Goal: Information Seeking & Learning: Learn about a topic

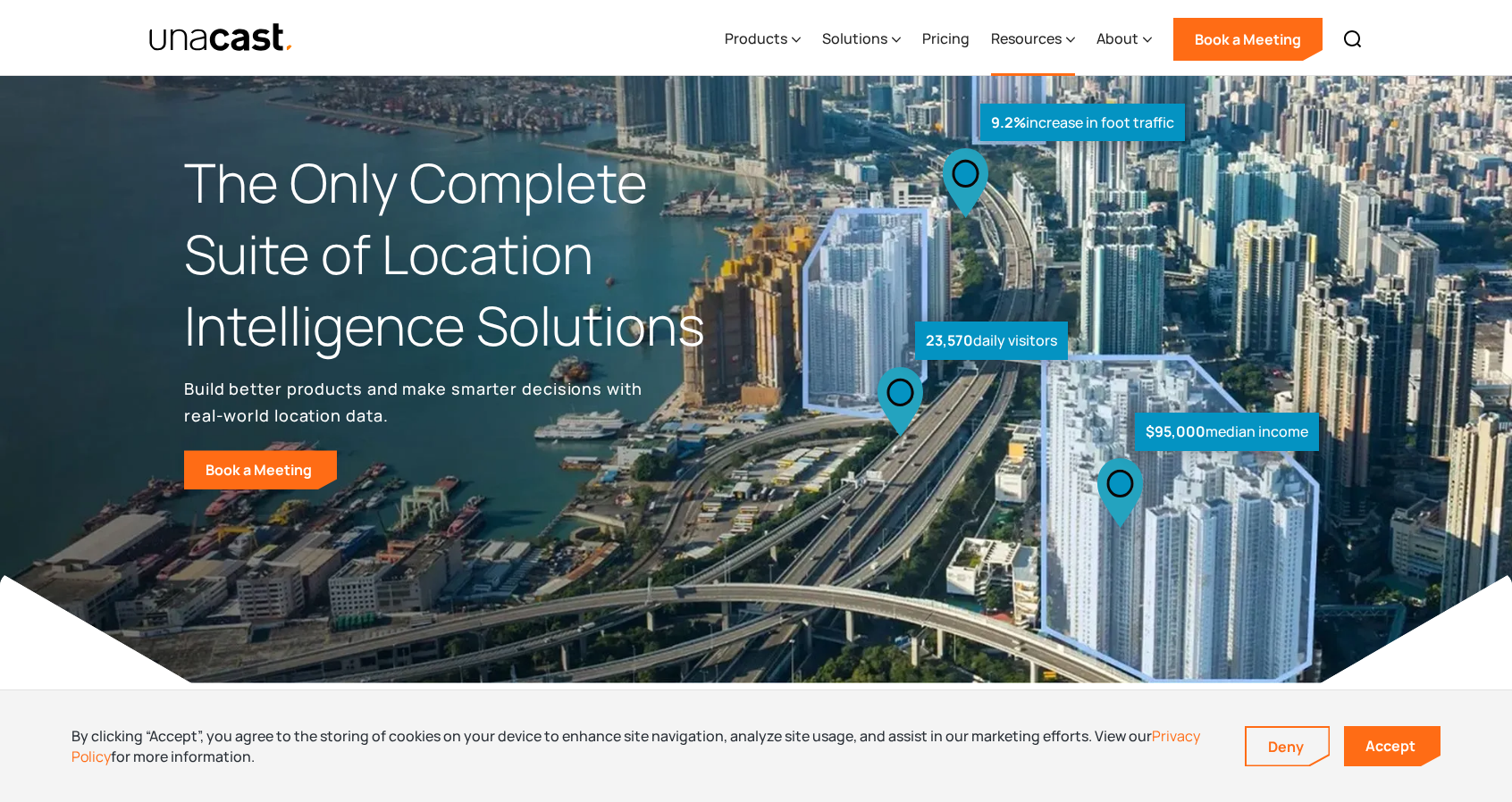
click at [1010, 39] on div "Resources" at bounding box center [1026, 38] width 71 height 21
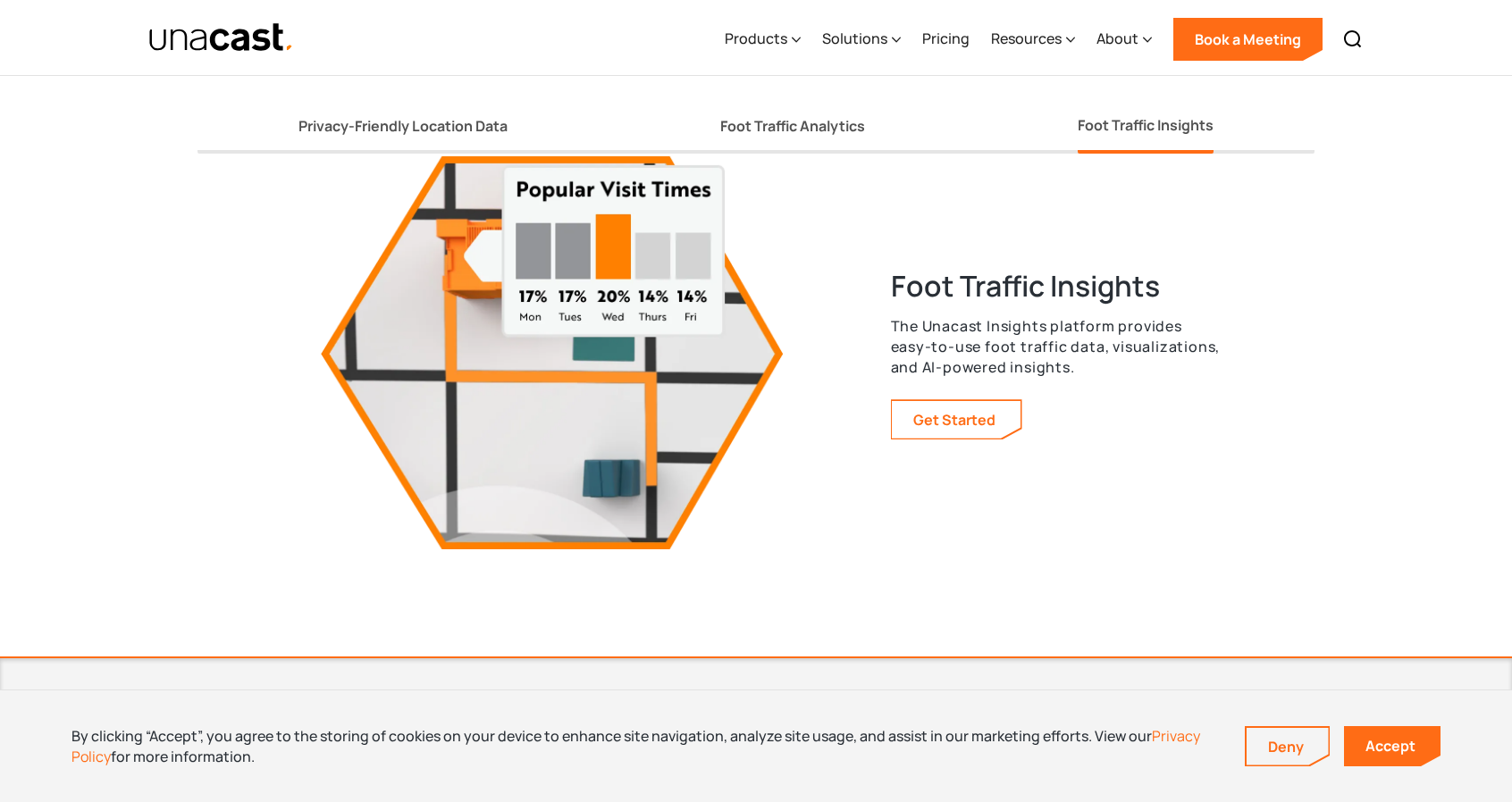
scroll to position [3394, 0]
